Goal: Task Accomplishment & Management: Manage account settings

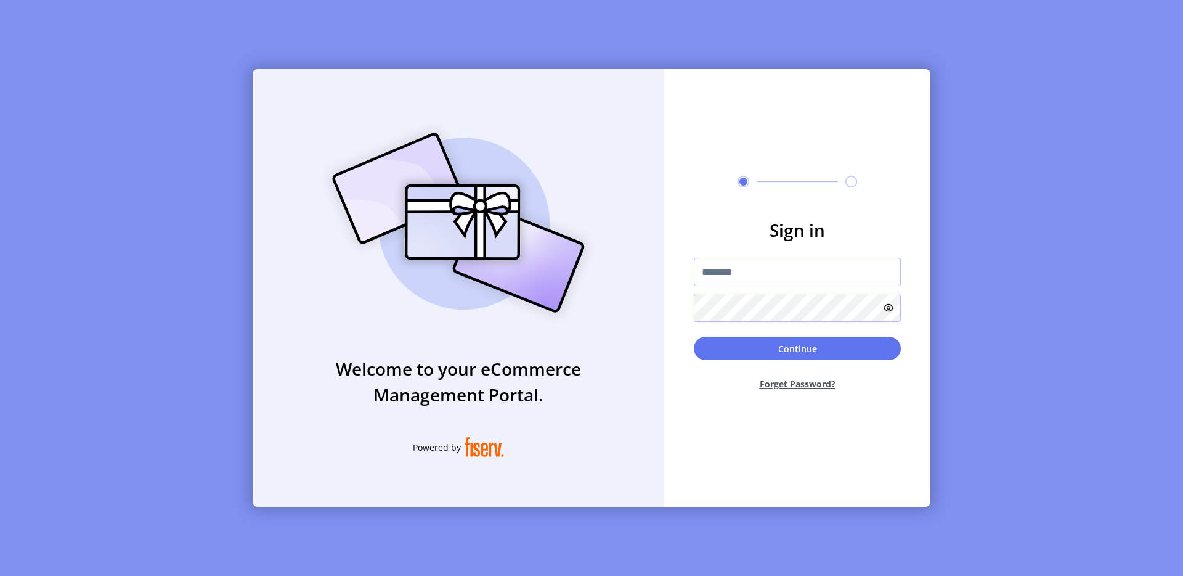
click at [769, 272] on input "text" at bounding box center [797, 272] width 207 height 28
type input "**********"
click at [816, 351] on button "Continue" at bounding box center [797, 348] width 207 height 23
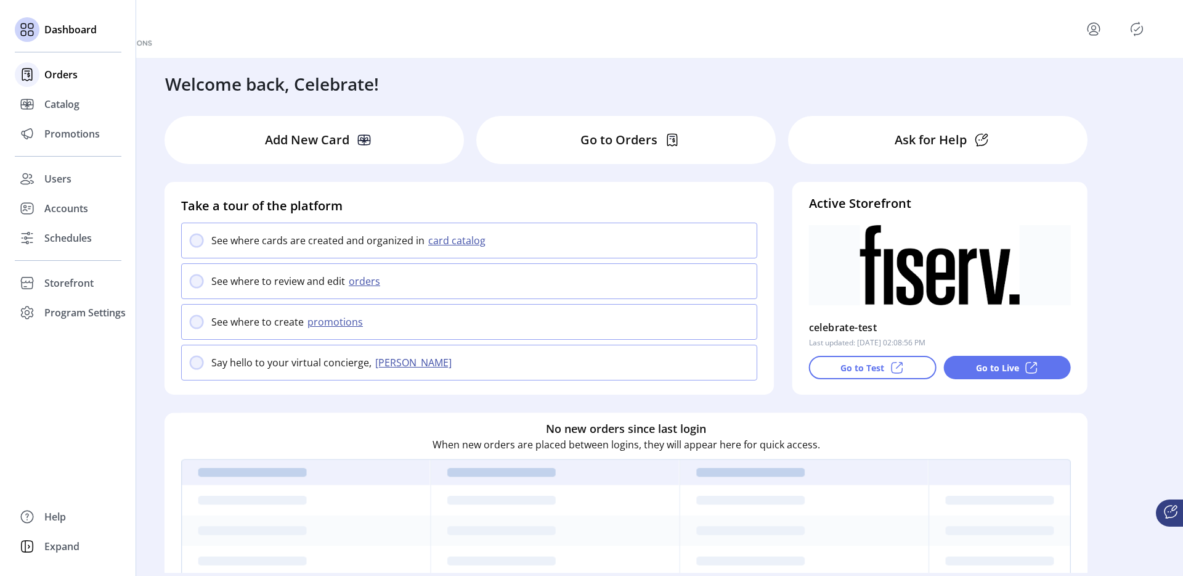
click at [58, 81] on span "Orders" at bounding box center [60, 74] width 33 height 15
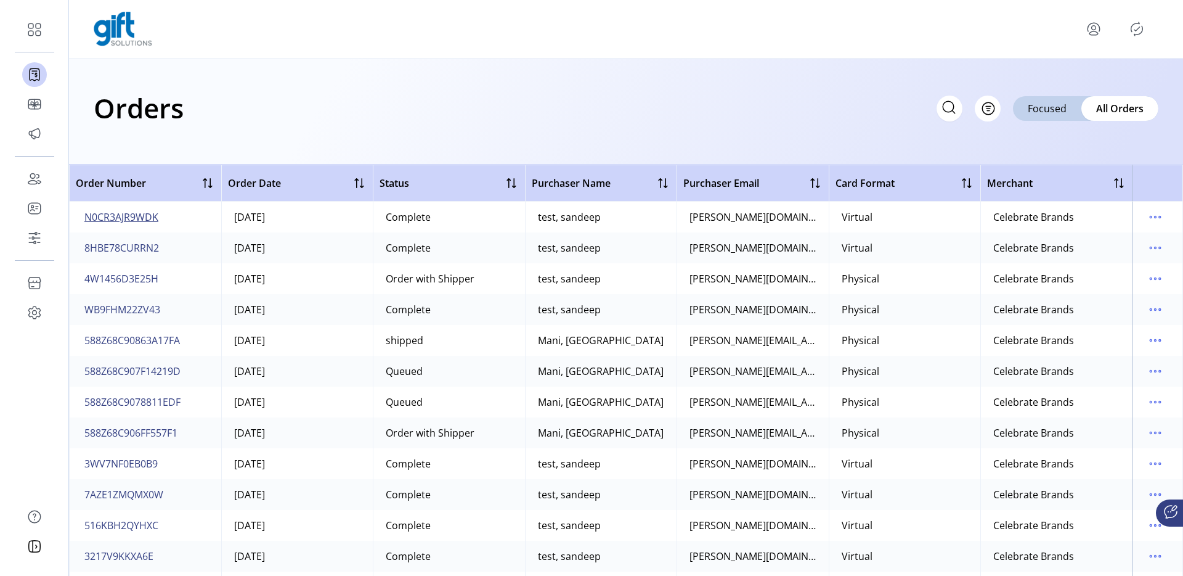
click at [145, 216] on span "N0CR3AJR9WDK" at bounding box center [121, 217] width 74 height 15
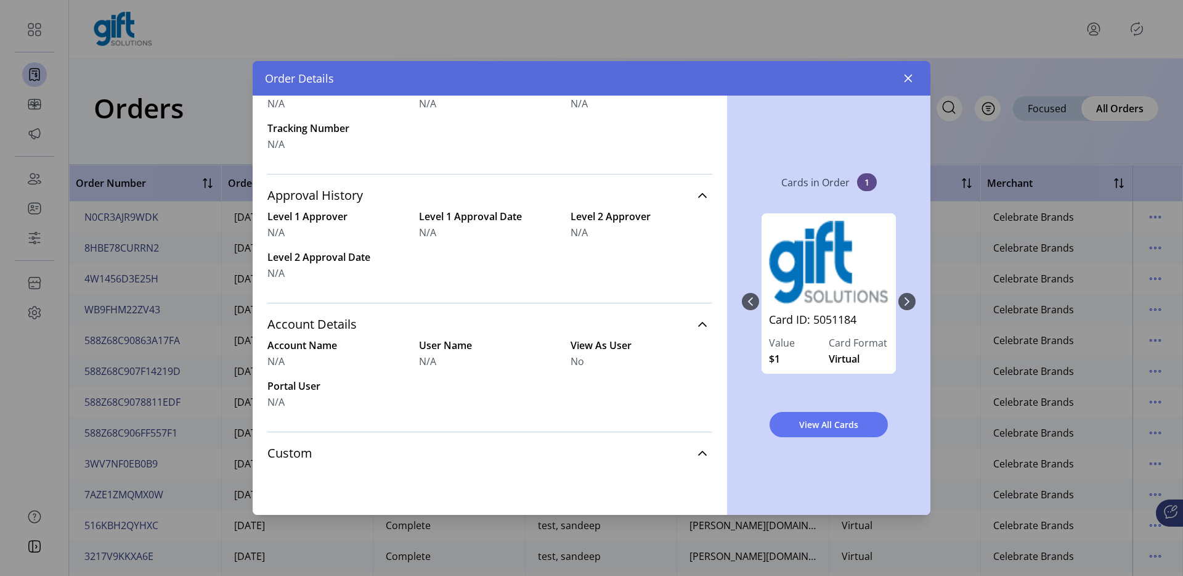
scroll to position [449, 0]
click at [835, 421] on span "View All Cards" at bounding box center [829, 424] width 86 height 13
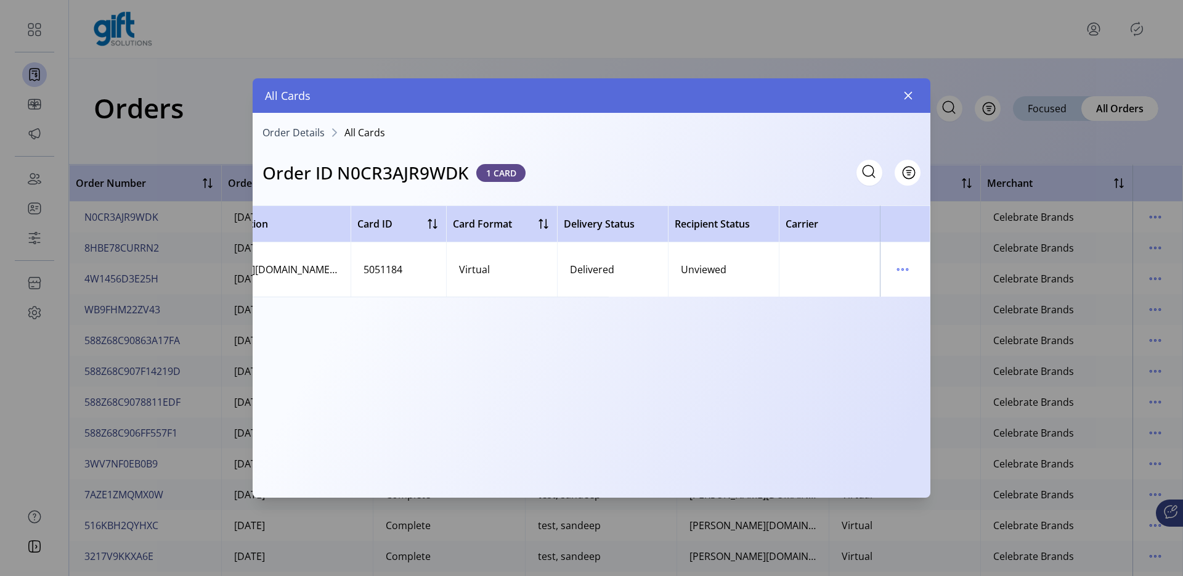
scroll to position [0, 443]
click at [905, 100] on button "button" at bounding box center [909, 96] width 20 height 20
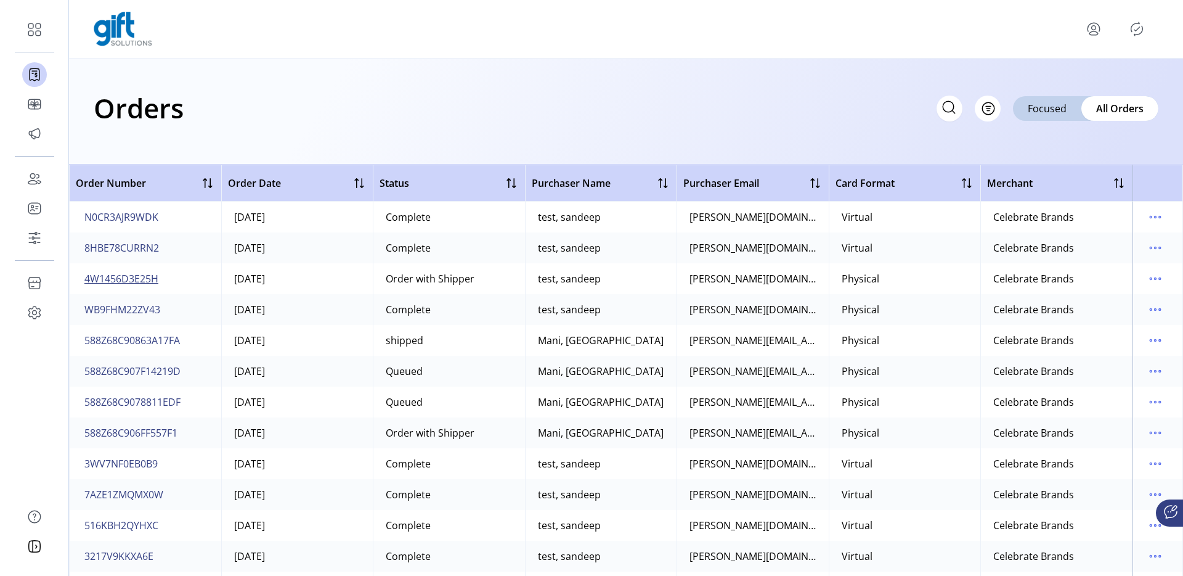
click at [138, 276] on span "4W1456D3E25H" at bounding box center [121, 278] width 74 height 15
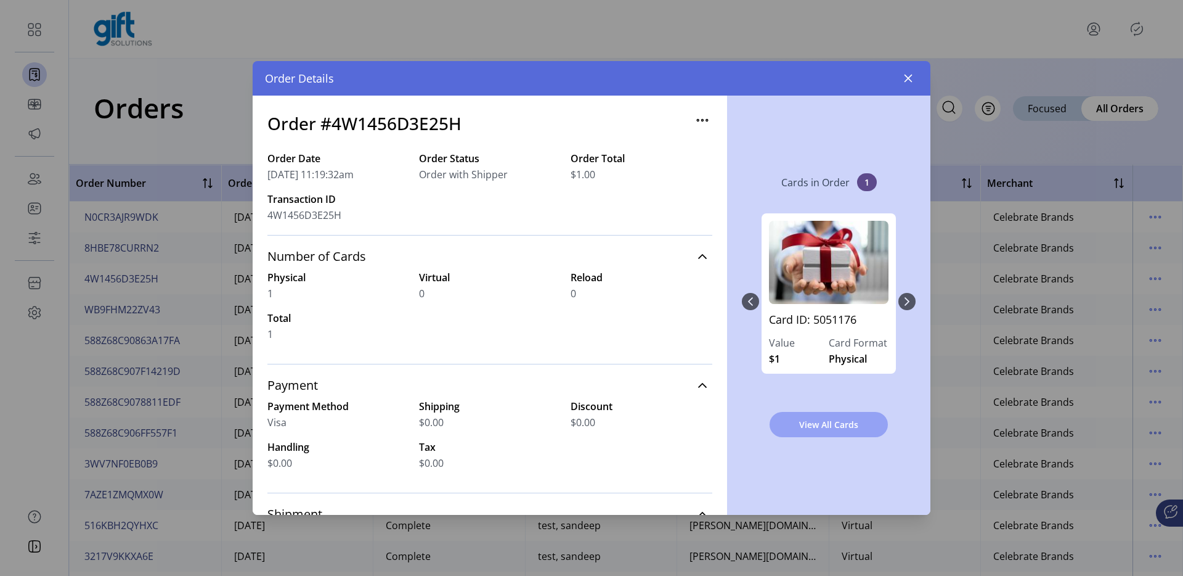
click at [839, 425] on span "View All Cards" at bounding box center [829, 424] width 86 height 13
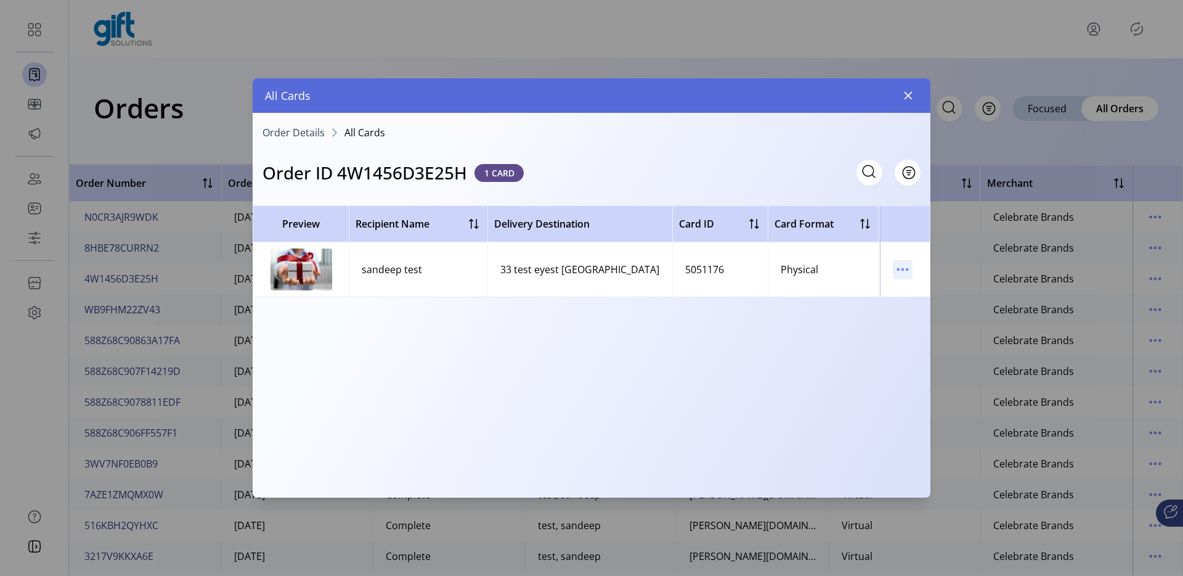
click at [908, 271] on icon "menu" at bounding box center [903, 270] width 20 height 20
click at [934, 294] on span "View Card Details" at bounding box center [955, 293] width 102 height 10
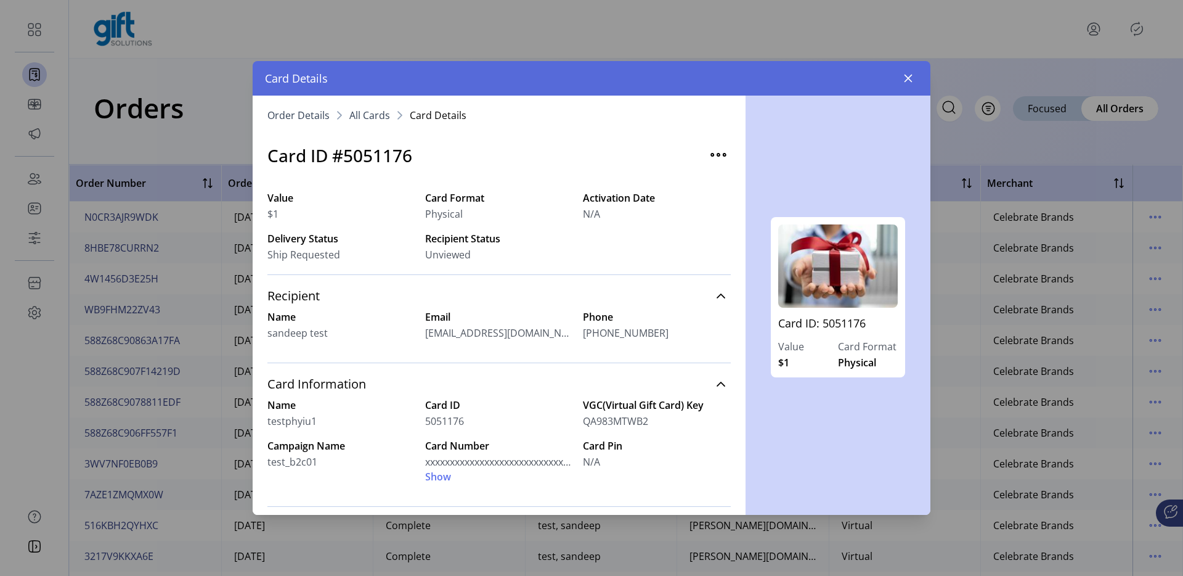
click at [282, 337] on span "sandeep test" at bounding box center [298, 332] width 60 height 15
click at [716, 294] on icon at bounding box center [721, 296] width 10 height 10
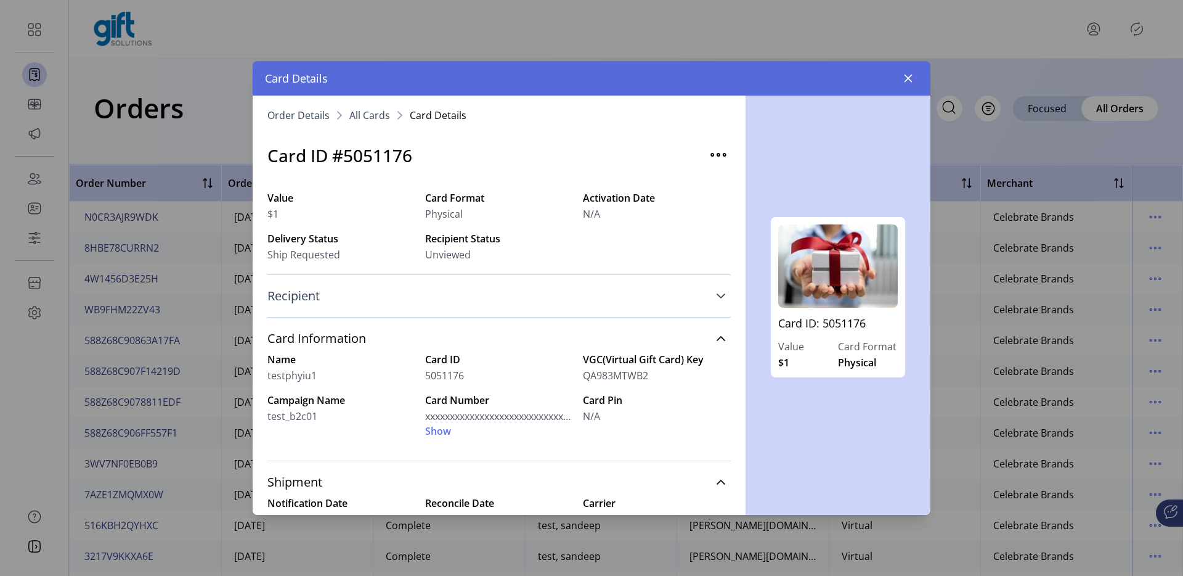
click at [716, 294] on icon at bounding box center [721, 296] width 10 height 10
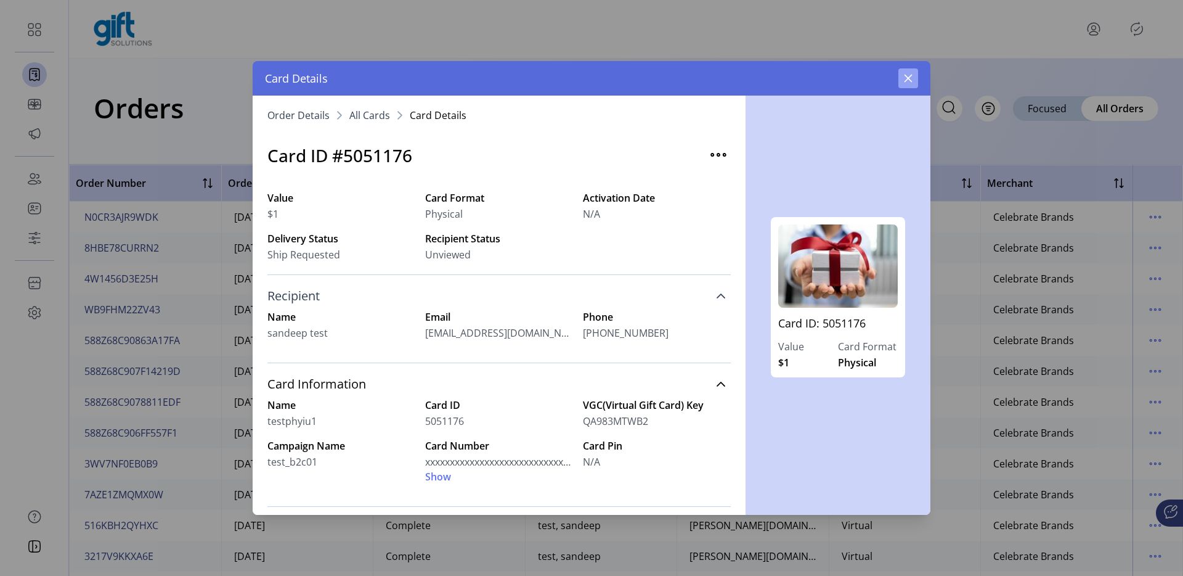
click at [905, 80] on icon "button" at bounding box center [909, 78] width 10 height 10
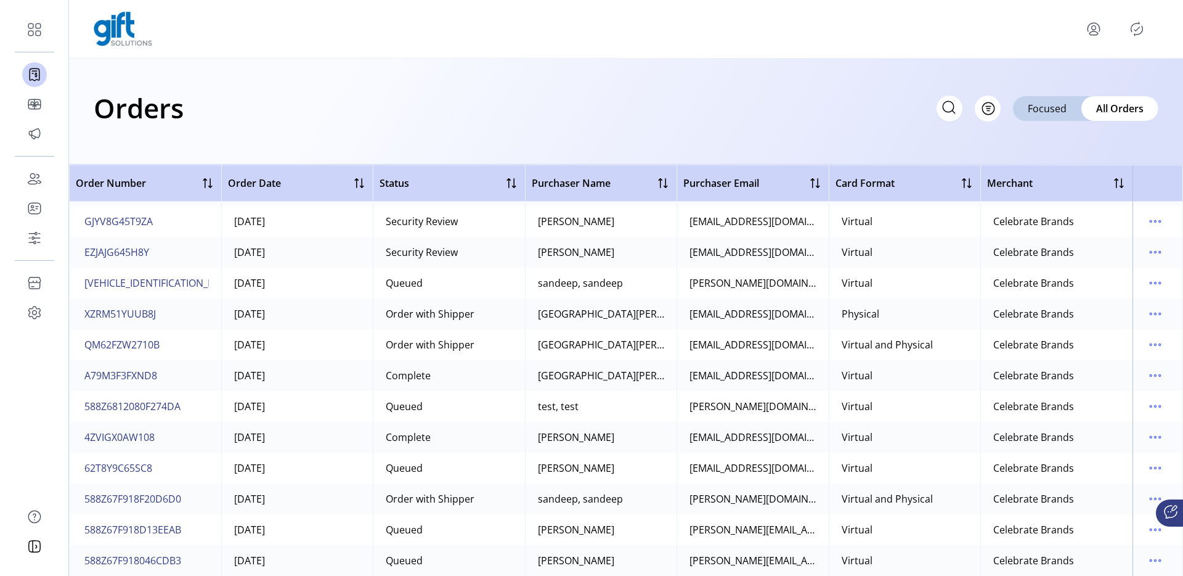
scroll to position [615, 0]
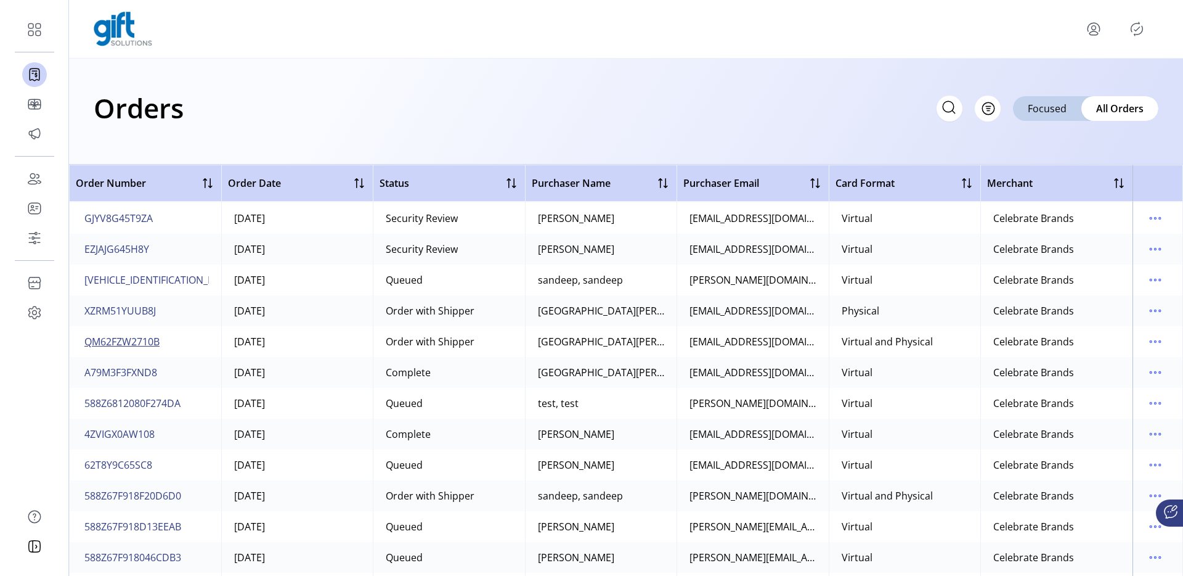
click at [140, 337] on span "QM62FZW2710B" at bounding box center [121, 341] width 75 height 15
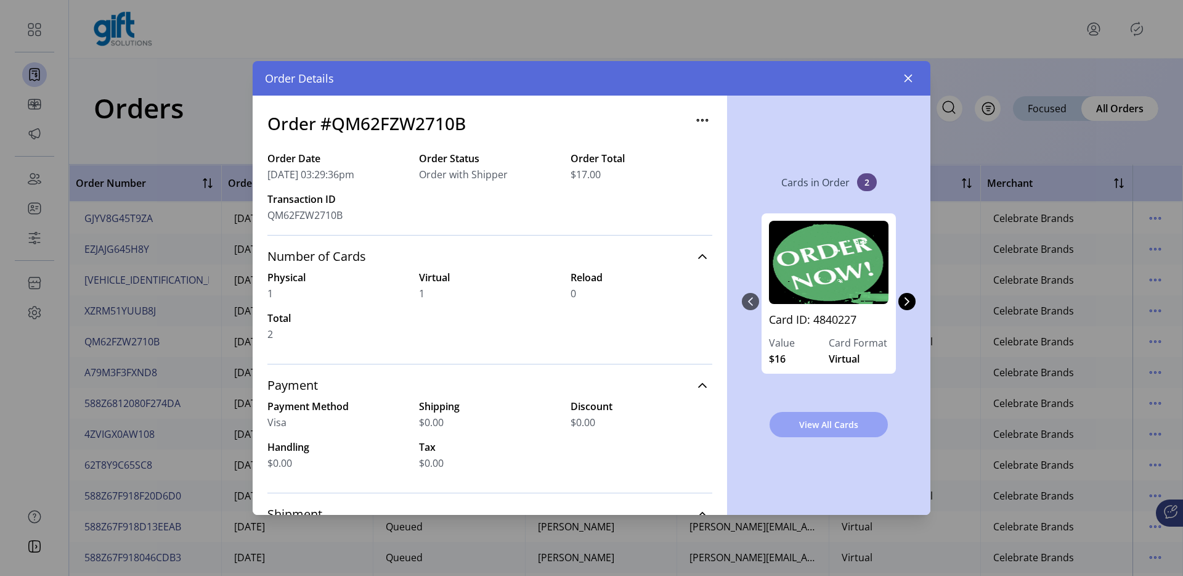
click at [830, 419] on span "View All Cards" at bounding box center [829, 424] width 86 height 13
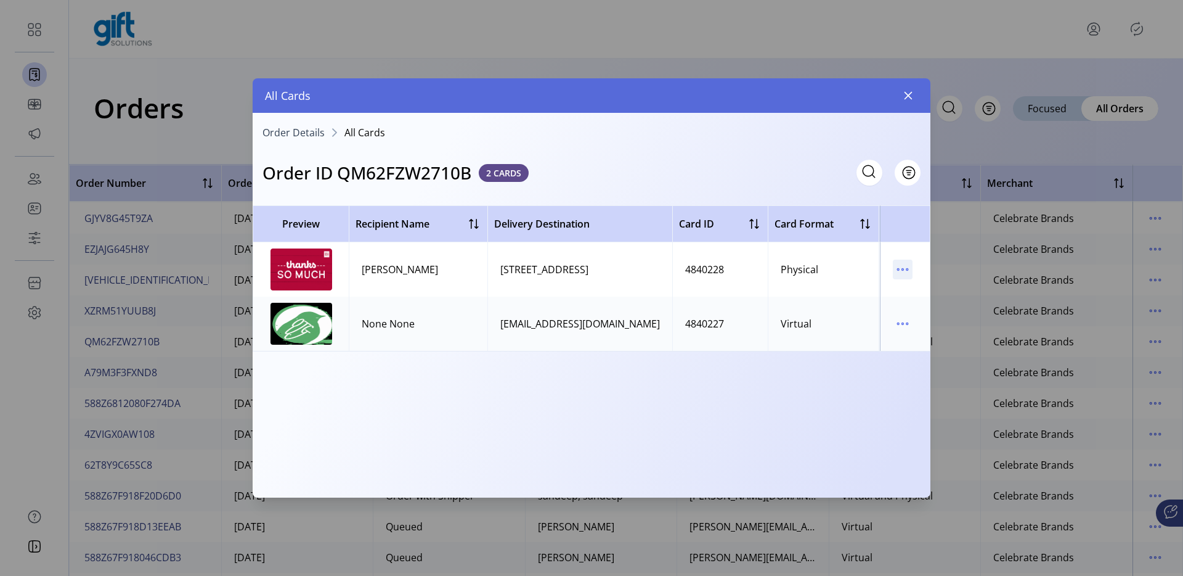
click at [899, 270] on icon "menu" at bounding box center [898, 270] width 2 height 2
click at [907, 96] on icon "button" at bounding box center [909, 96] width 8 height 8
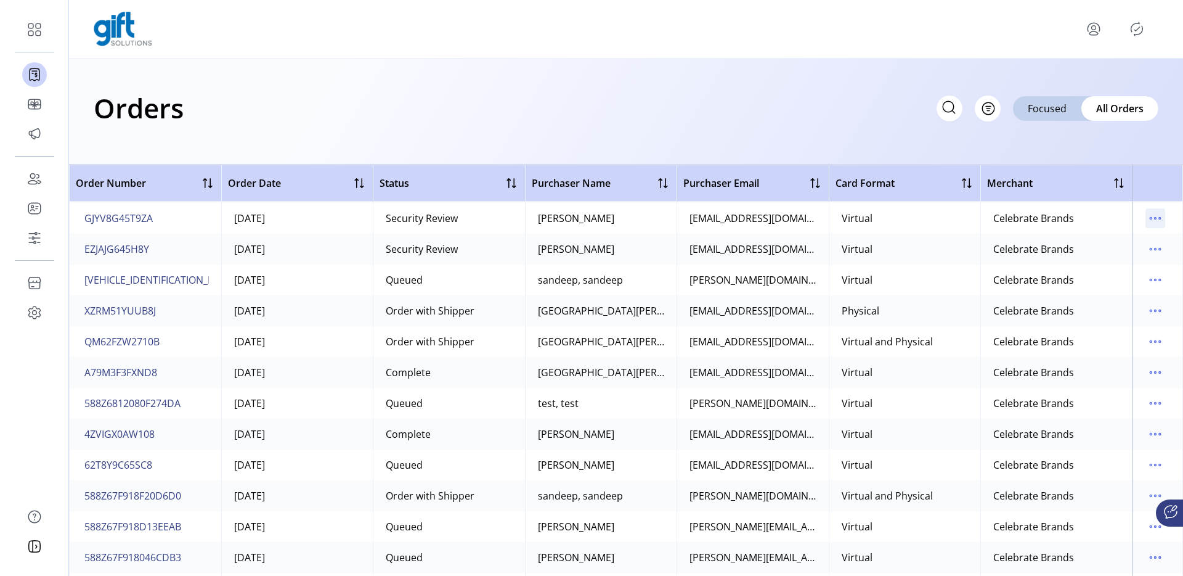
click at [1146, 211] on icon "menu" at bounding box center [1156, 218] width 20 height 20
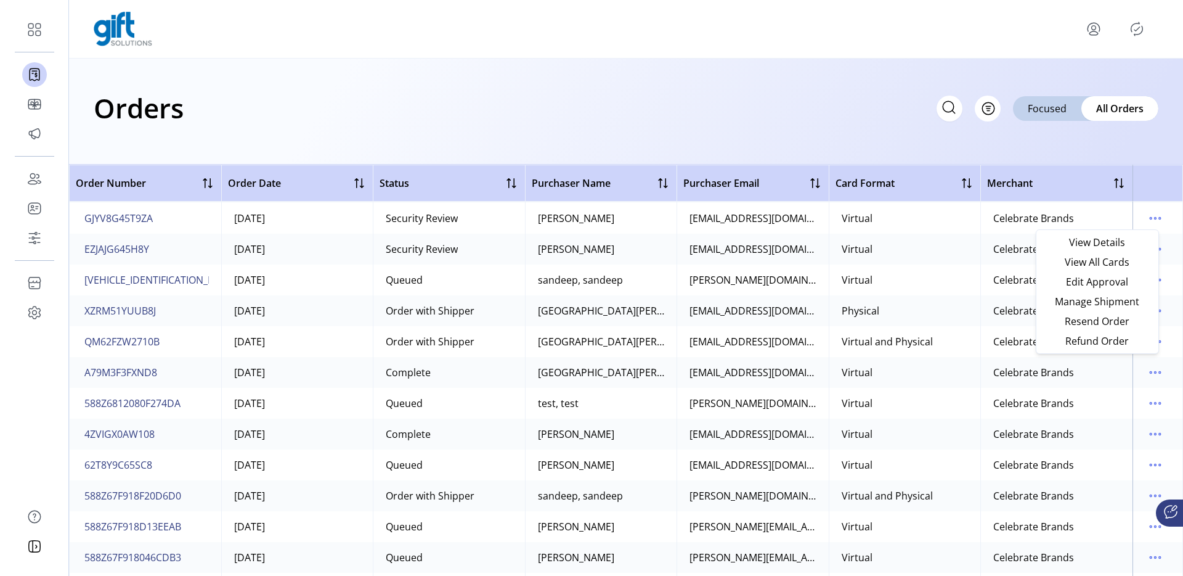
click at [356, 301] on td "05/06/2025" at bounding box center [297, 310] width 152 height 31
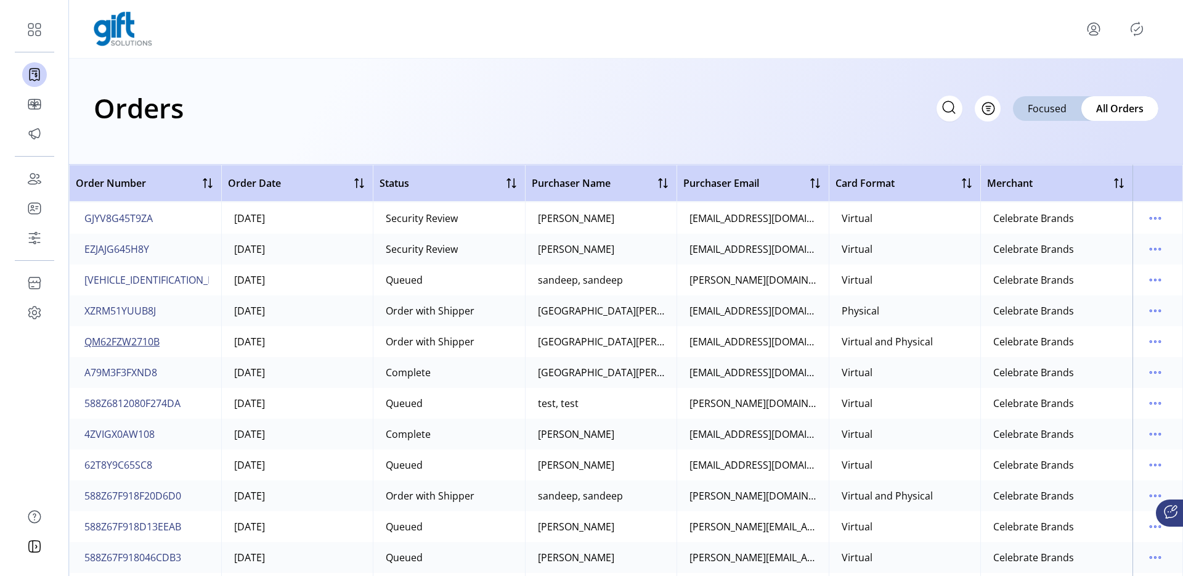
click at [113, 338] on span "QM62FZW2710B" at bounding box center [121, 341] width 75 height 15
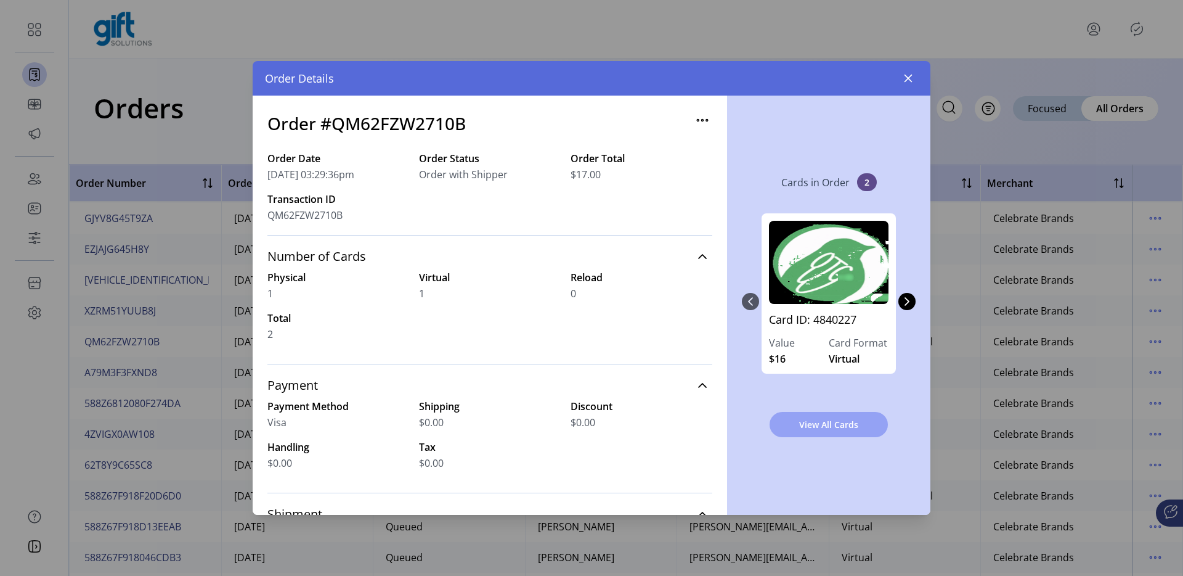
click at [837, 420] on span "View All Cards" at bounding box center [829, 424] width 86 height 13
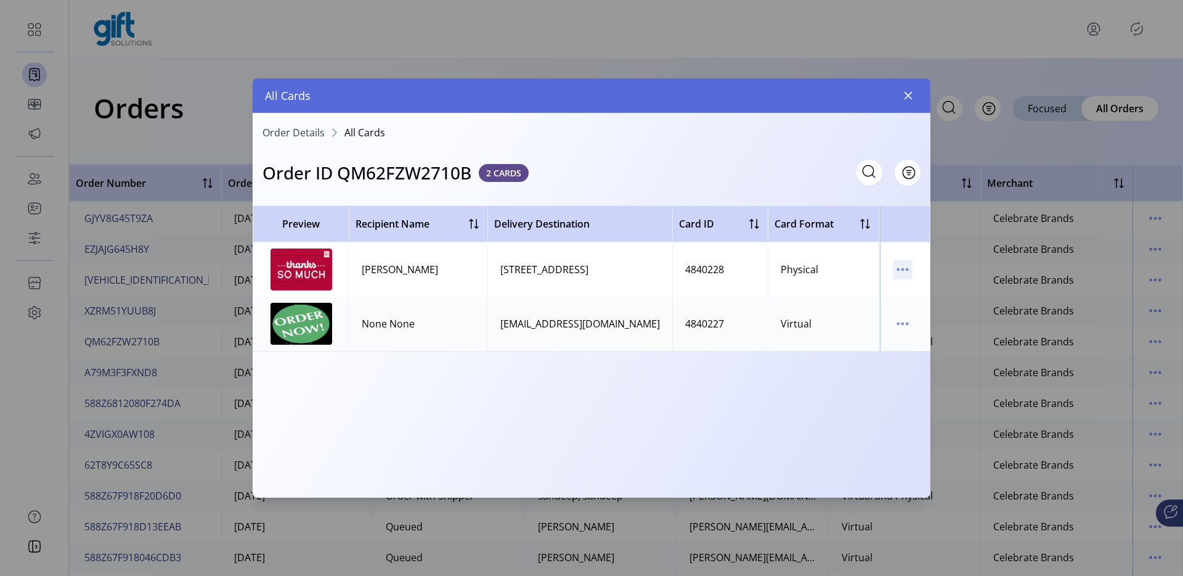
click at [902, 264] on icon "menu" at bounding box center [903, 270] width 20 height 20
click at [962, 293] on span "View Card Details" at bounding box center [955, 293] width 102 height 10
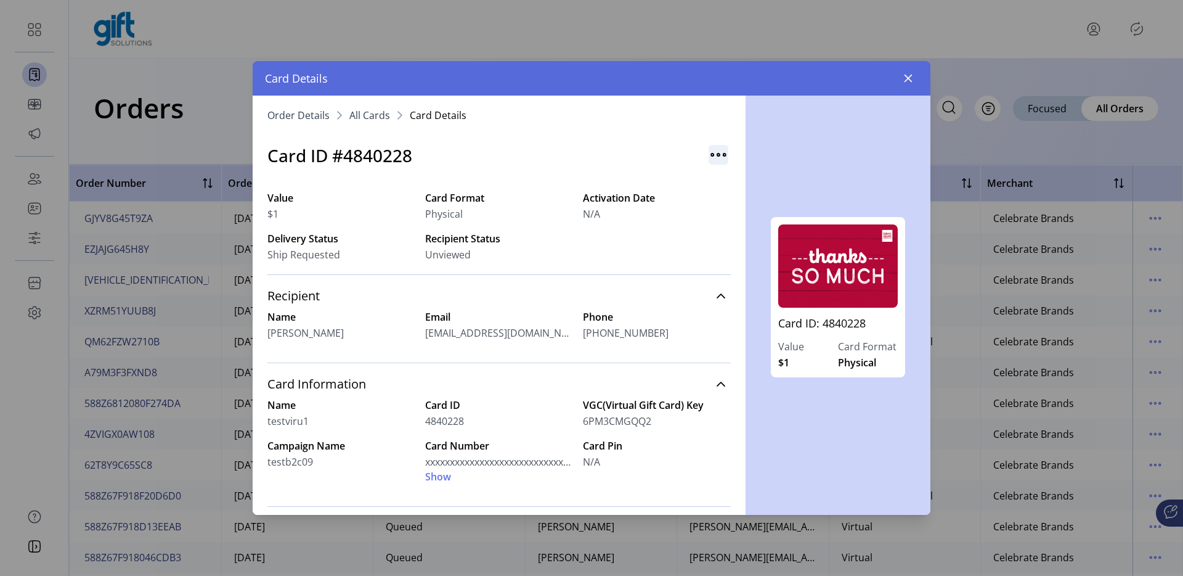
click at [711, 153] on img "button" at bounding box center [719, 155] width 20 height 20
click at [767, 185] on span "Resend Card" at bounding box center [762, 181] width 102 height 10
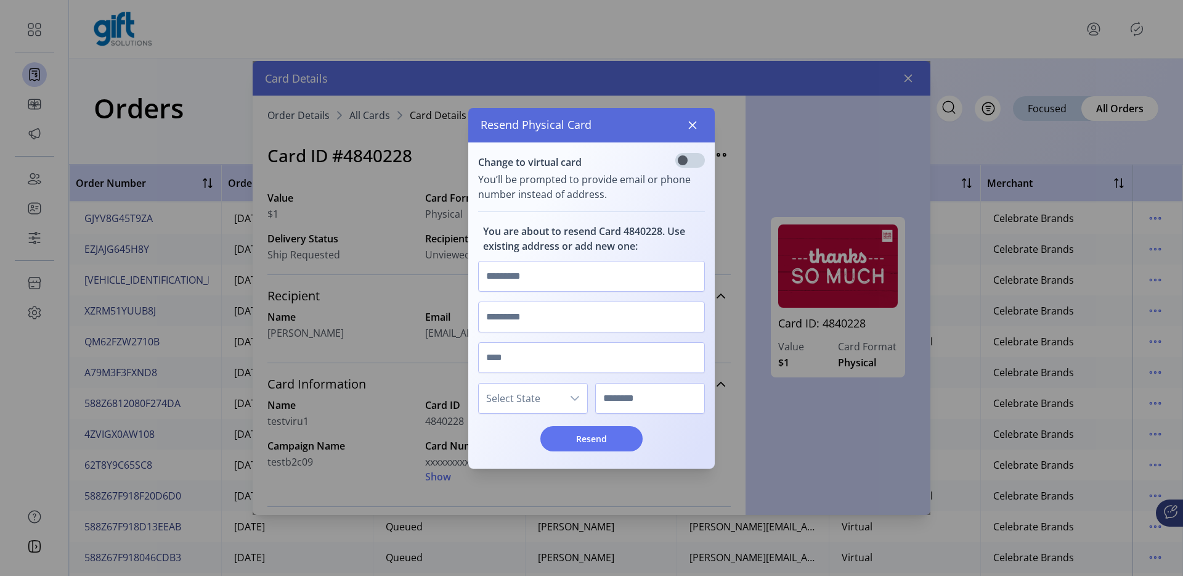
scroll to position [7, 4]
click at [693, 128] on icon "button" at bounding box center [693, 125] width 10 height 10
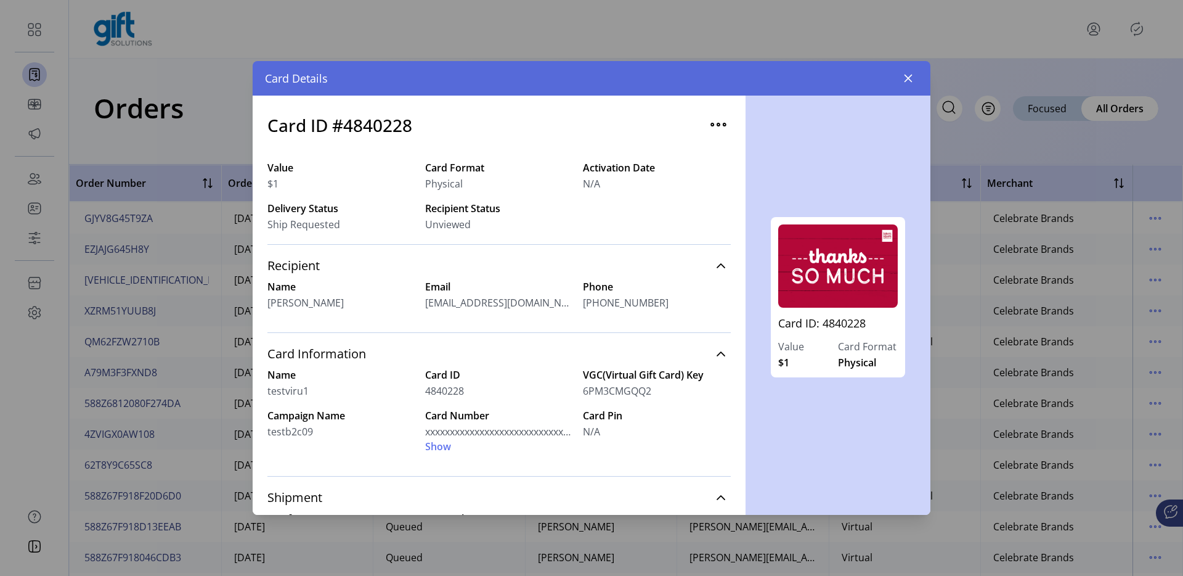
scroll to position [0, 0]
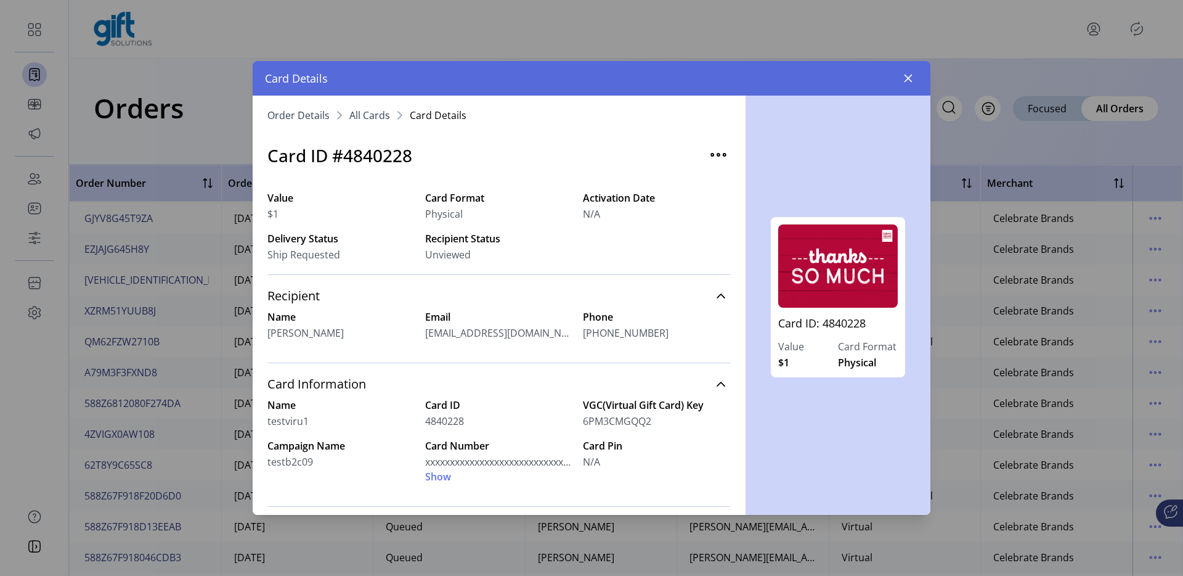
click at [307, 332] on span "Gonzalo Galicia" at bounding box center [306, 332] width 76 height 15
click at [912, 78] on icon "button" at bounding box center [909, 78] width 10 height 10
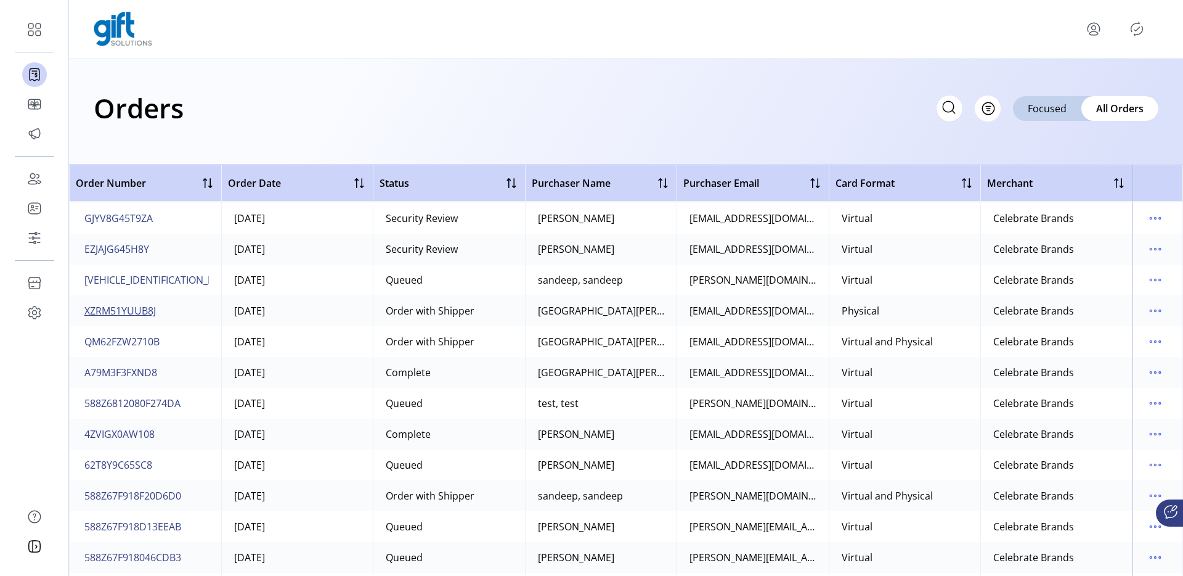
click at [124, 314] on span "XZRM51YUUB8J" at bounding box center [120, 310] width 72 height 15
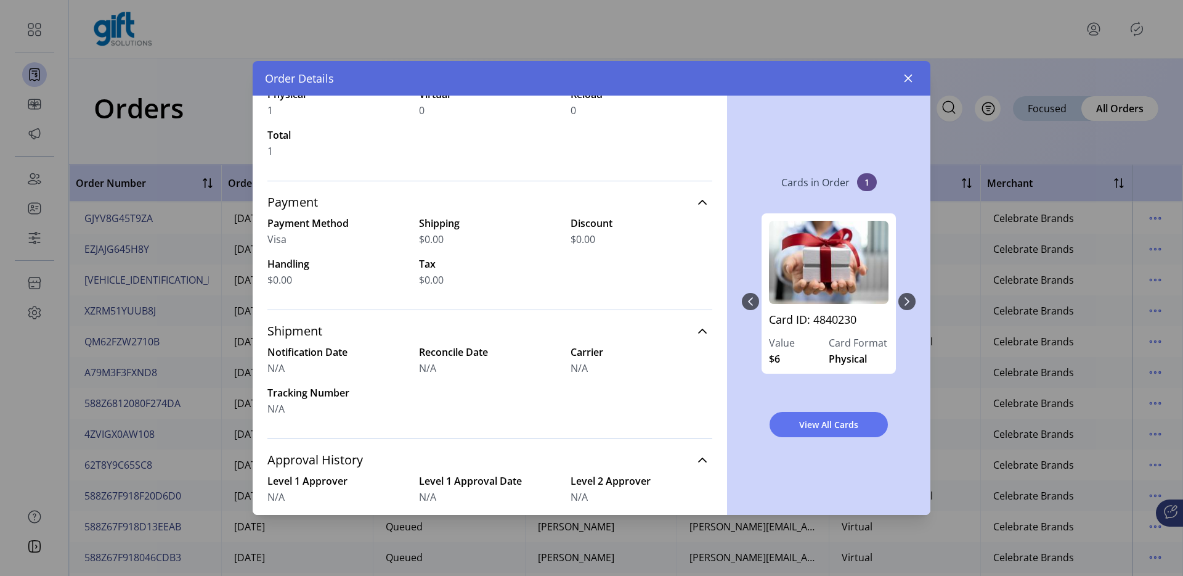
scroll to position [57, 0]
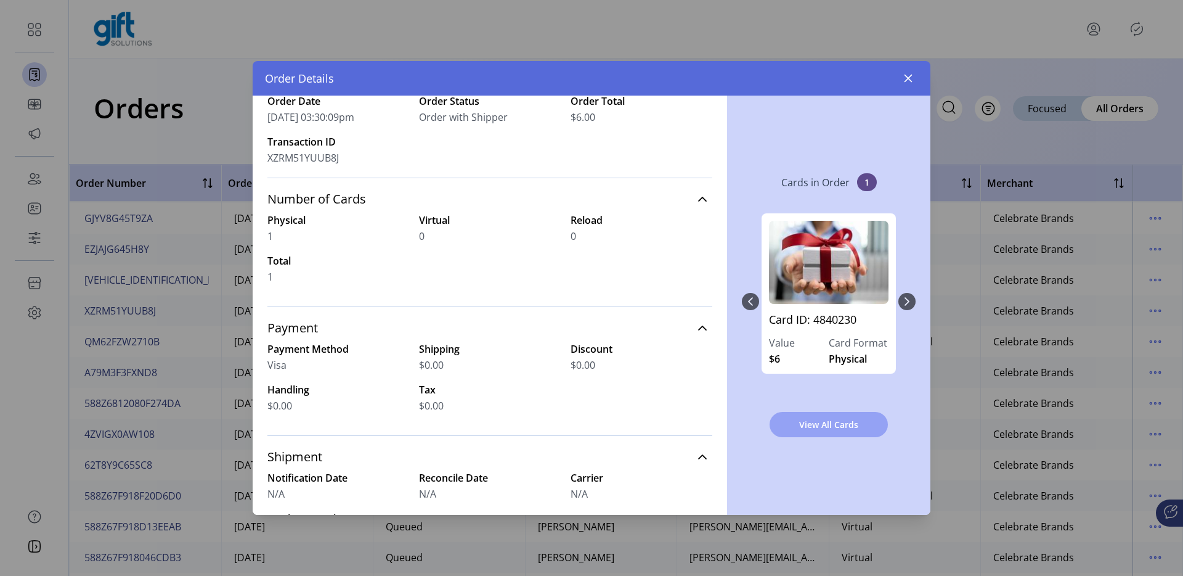
click at [817, 425] on span "View All Cards" at bounding box center [829, 424] width 86 height 13
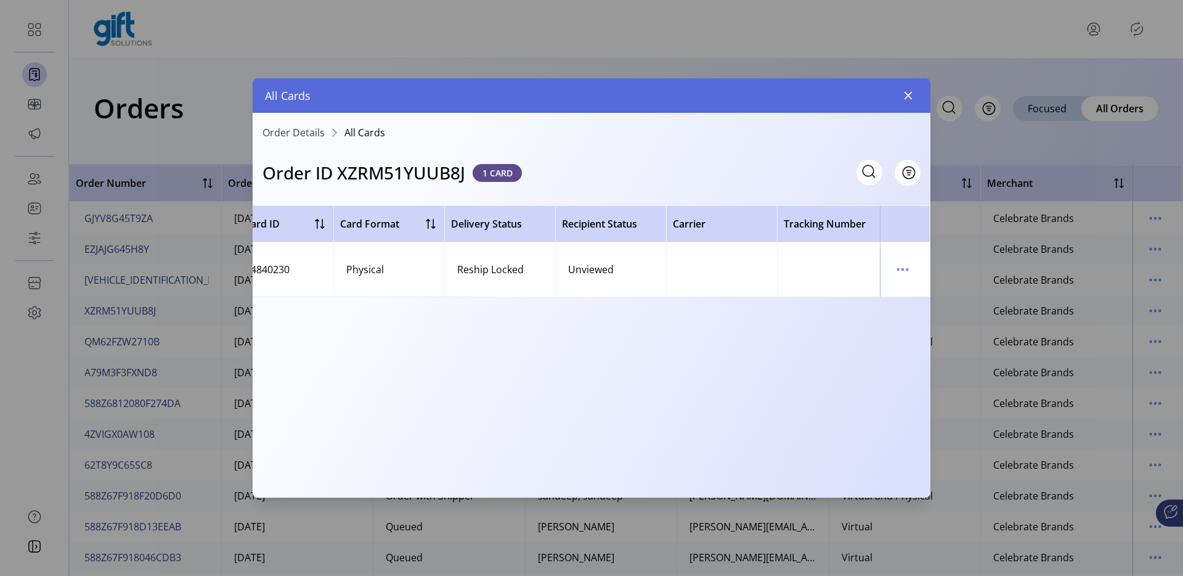
scroll to position [0, 443]
click at [909, 94] on icon "button" at bounding box center [909, 96] width 8 height 8
